Goal: Transaction & Acquisition: Purchase product/service

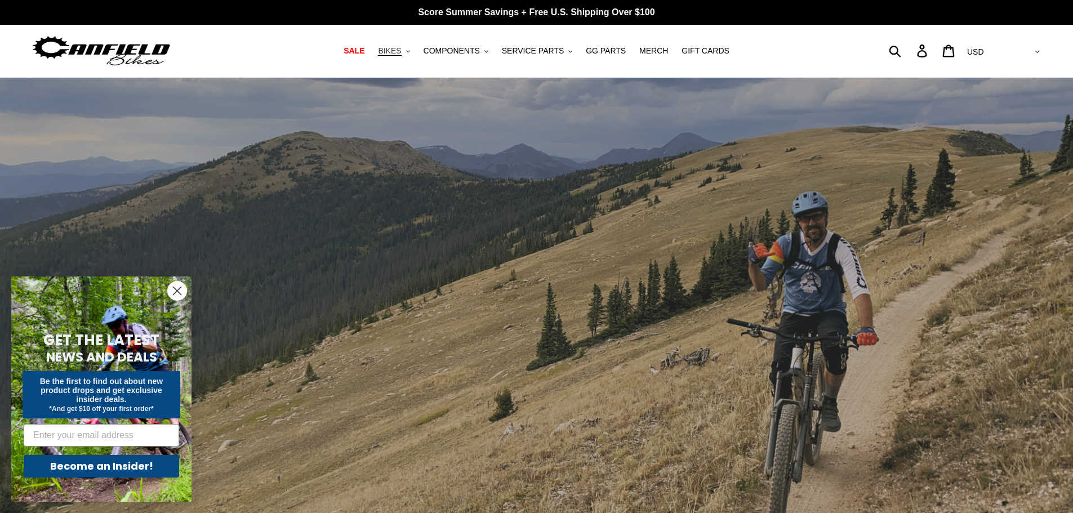
click at [415, 50] on button "BIKES .cls-1{fill:#231f20}" at bounding box center [393, 50] width 43 height 15
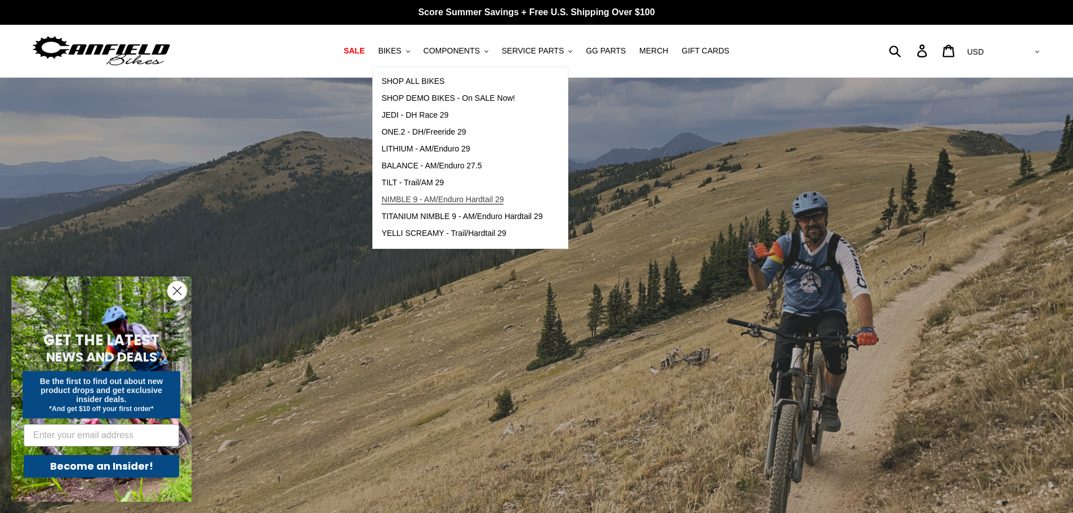
click at [443, 197] on span "NIMBLE 9 - AM/Enduro Hardtail 29" at bounding box center [442, 200] width 122 height 10
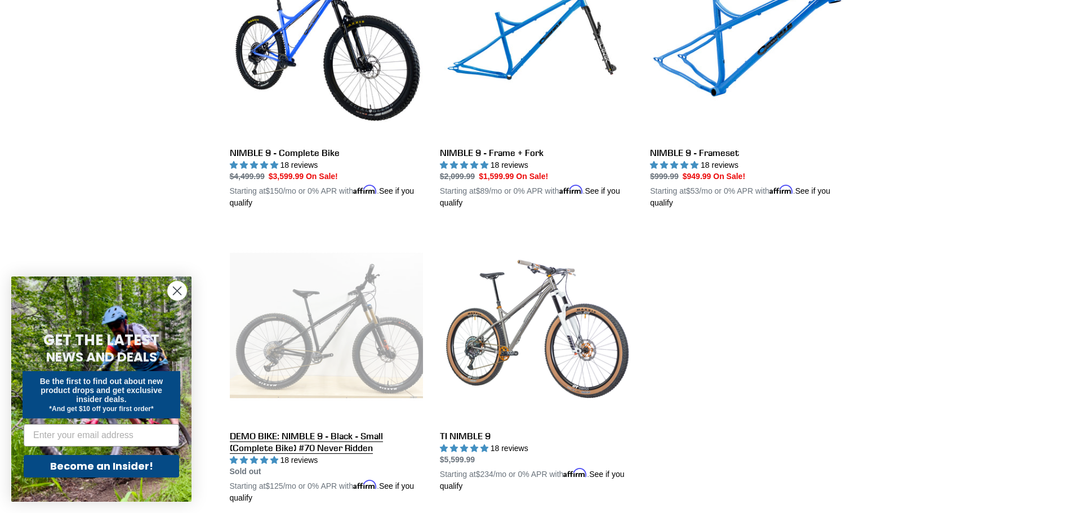
scroll to position [282, 0]
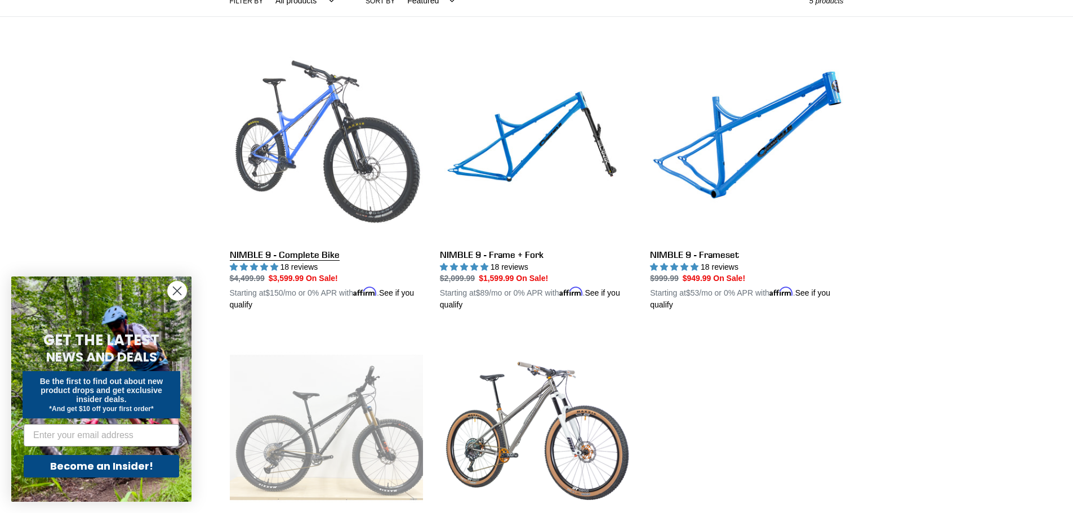
click at [370, 165] on link "NIMBLE 9 - Complete Bike" at bounding box center [326, 180] width 193 height 264
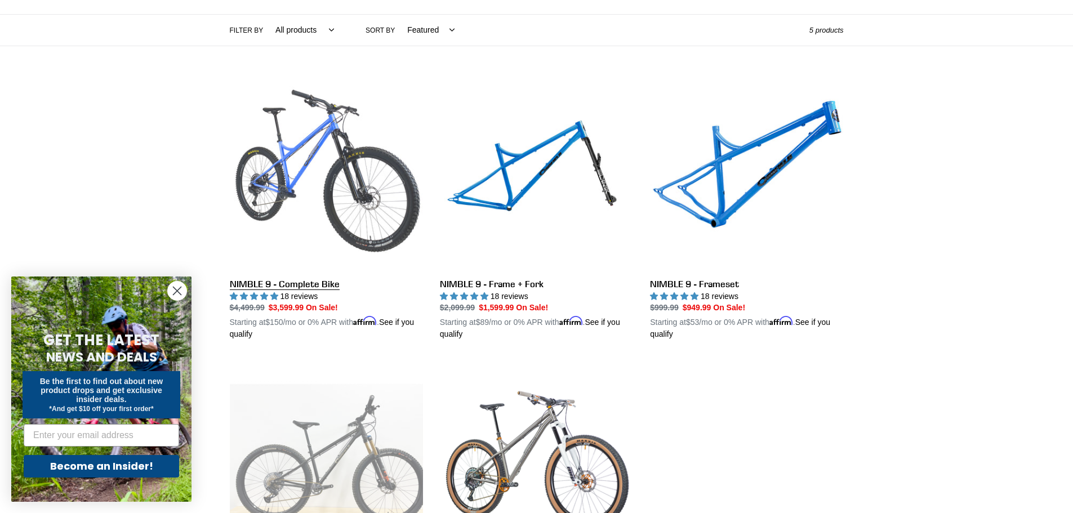
scroll to position [225, 0]
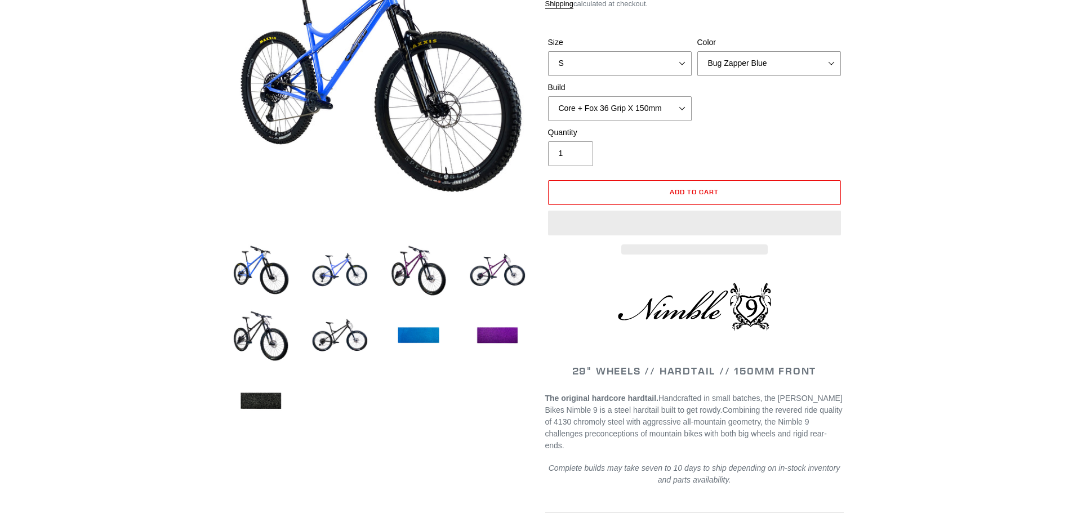
scroll to position [225, 0]
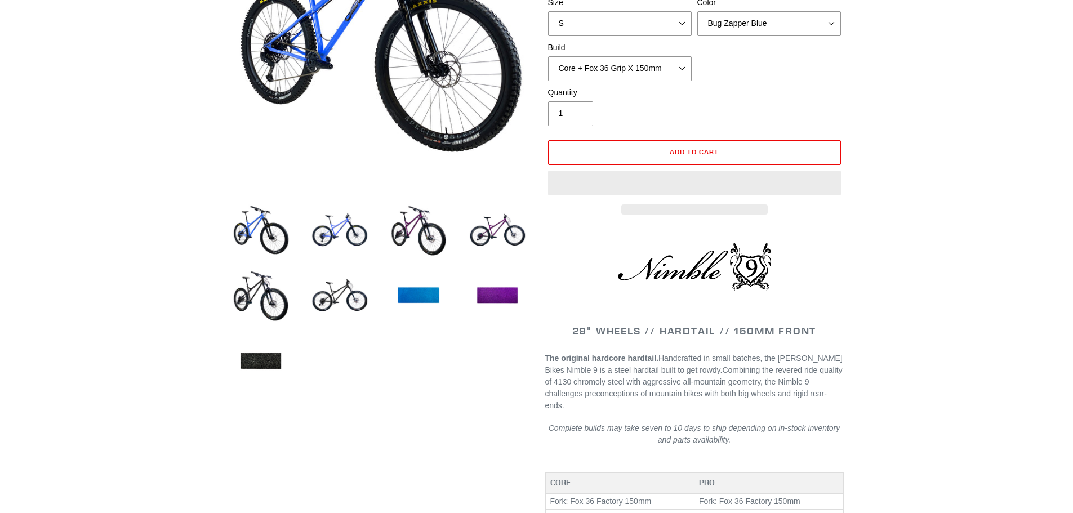
select select "highest-rating"
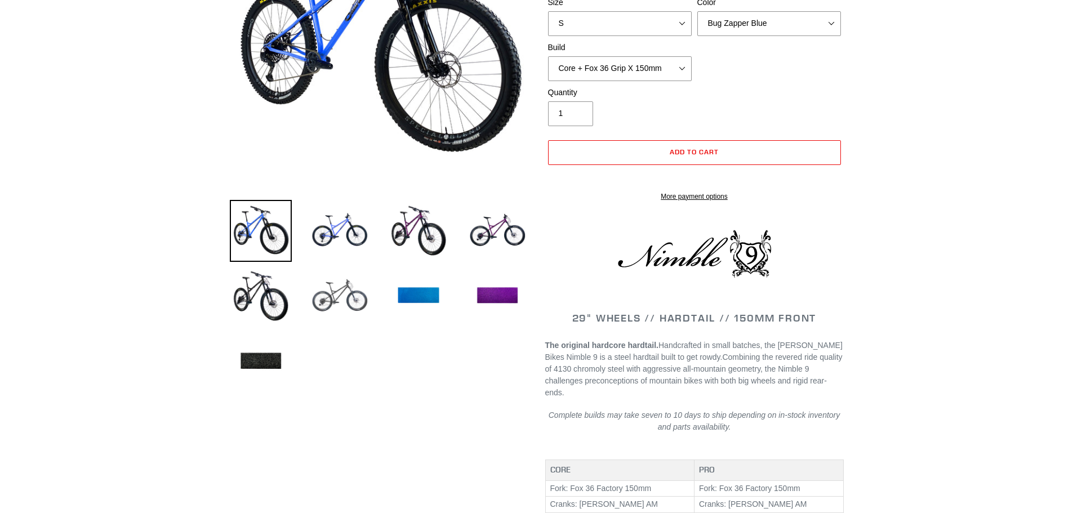
scroll to position [0, 0]
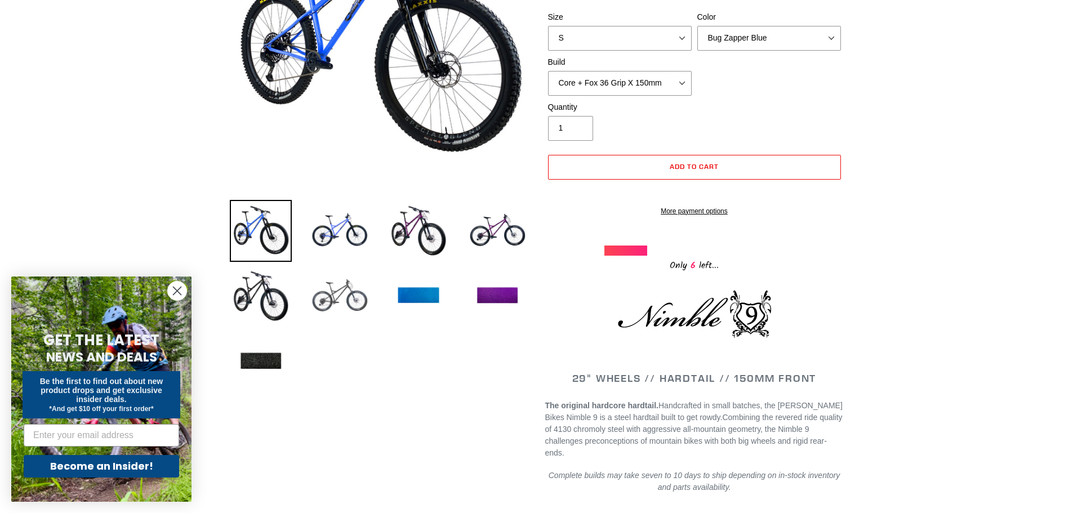
click at [336, 299] on img at bounding box center [340, 296] width 62 height 62
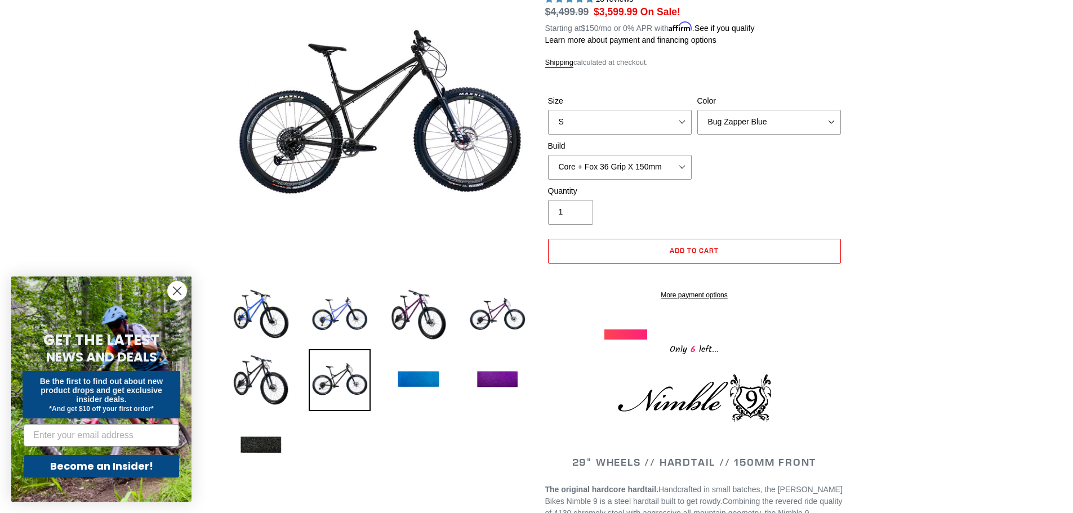
scroll to position [56, 0]
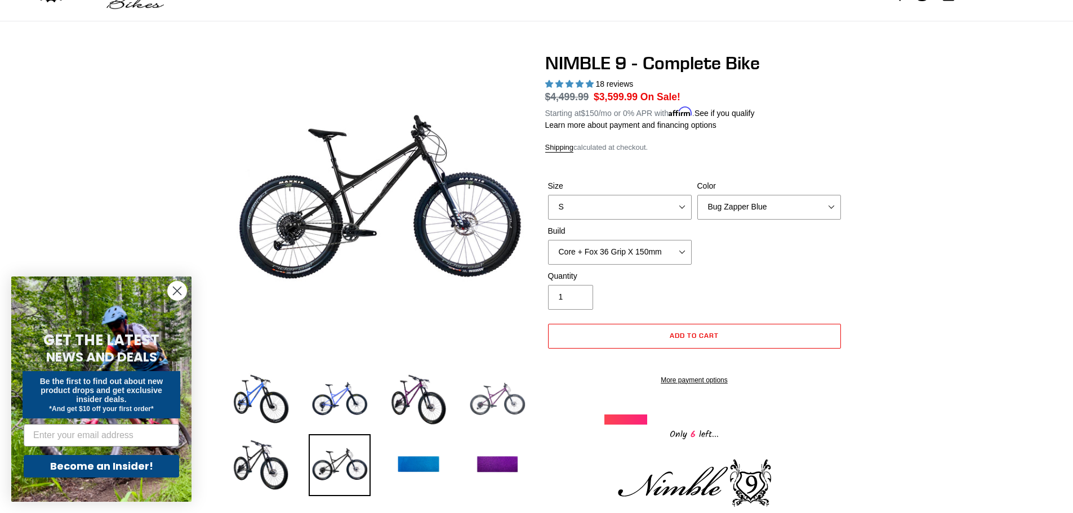
click at [505, 406] on img at bounding box center [498, 400] width 62 height 62
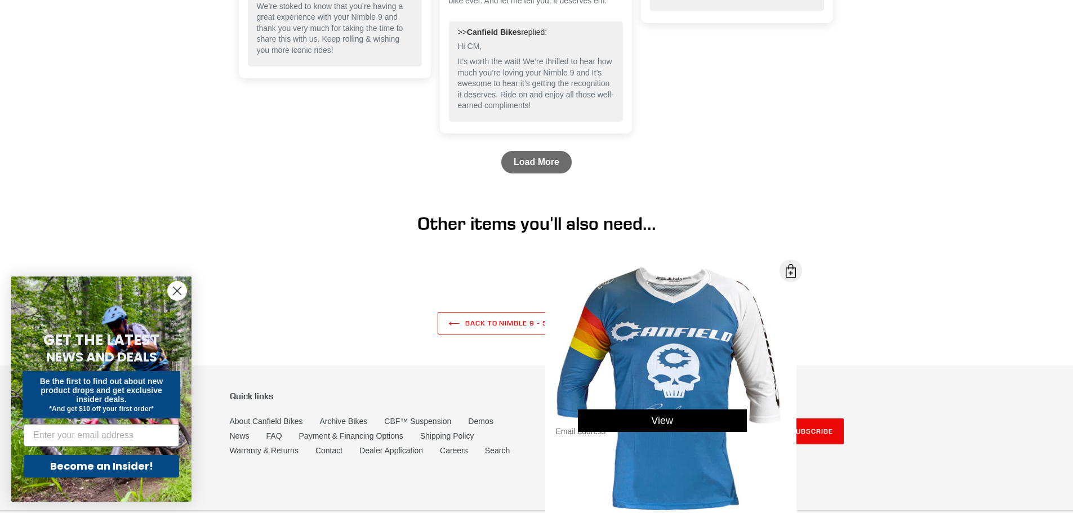
scroll to position [3166, 0]
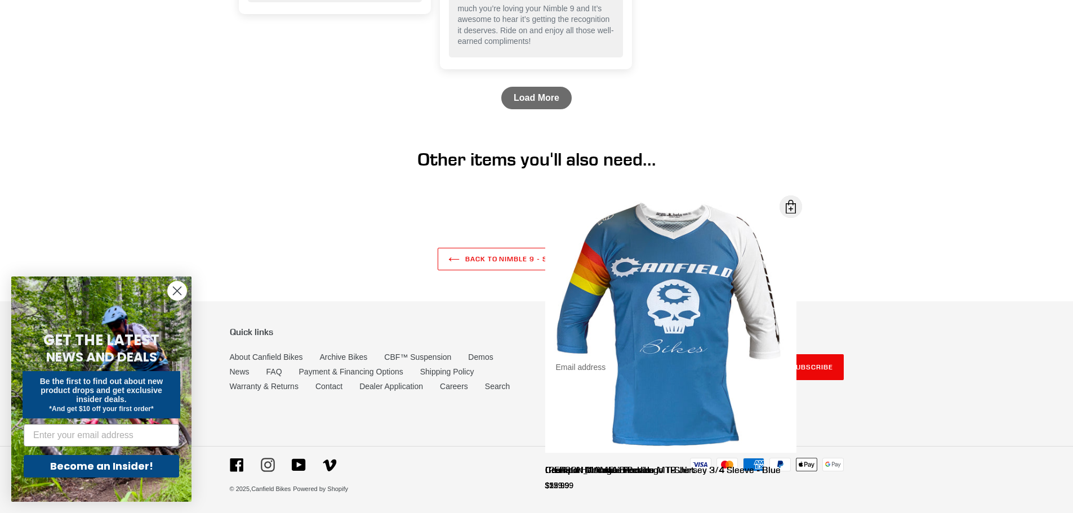
click at [272, 462] on icon at bounding box center [268, 465] width 14 height 14
